Goal: Find specific page/section: Find specific page/section

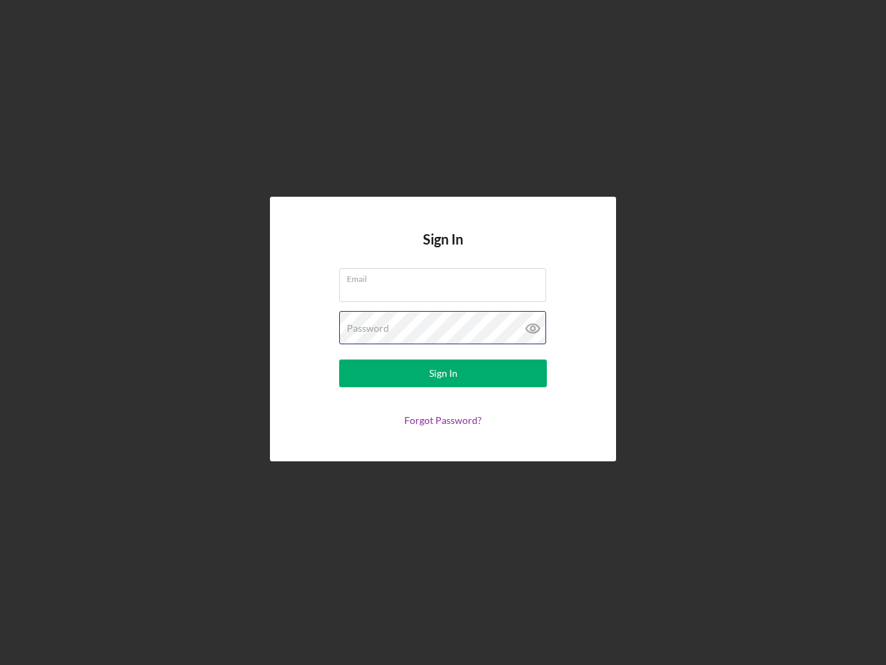
click at [443, 332] on div "Password" at bounding box center [443, 328] width 208 height 35
click at [533, 328] on icon at bounding box center [533, 328] width 35 height 35
